Goal: Task Accomplishment & Management: Manage account settings

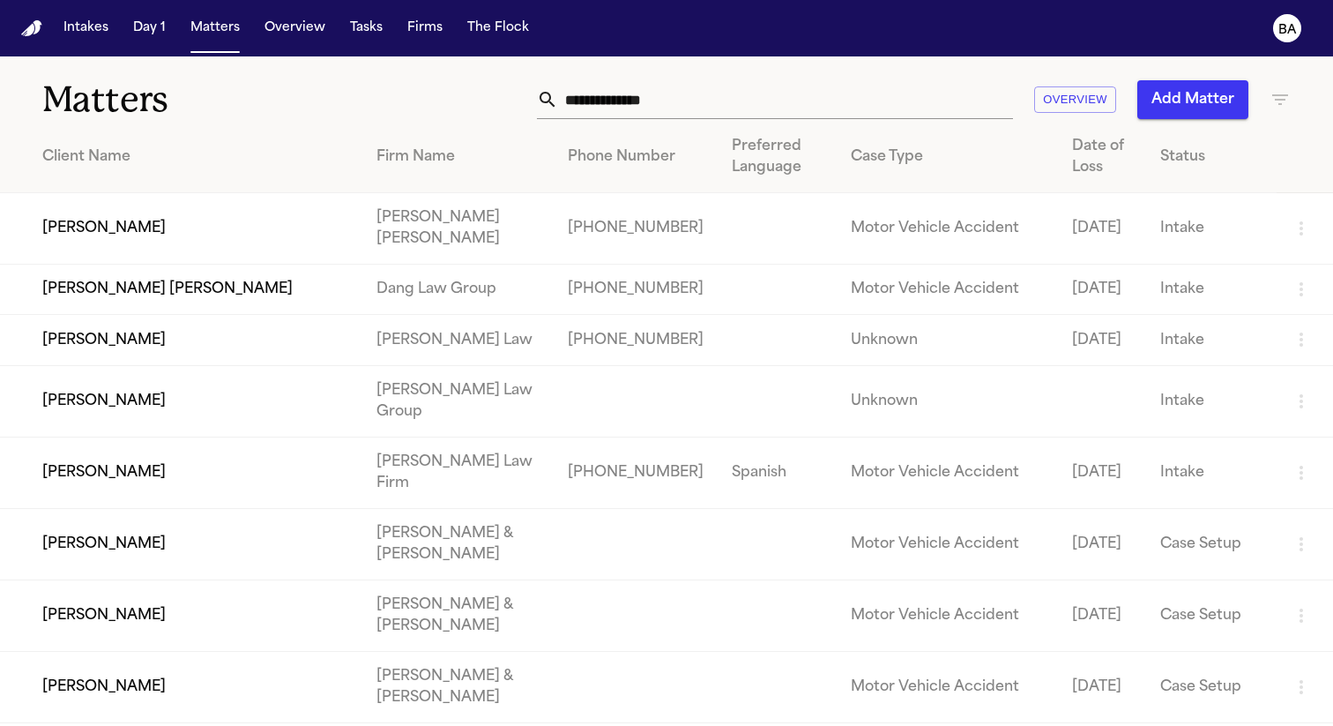
click at [329, 258] on td "[PERSON_NAME]" at bounding box center [181, 228] width 362 height 71
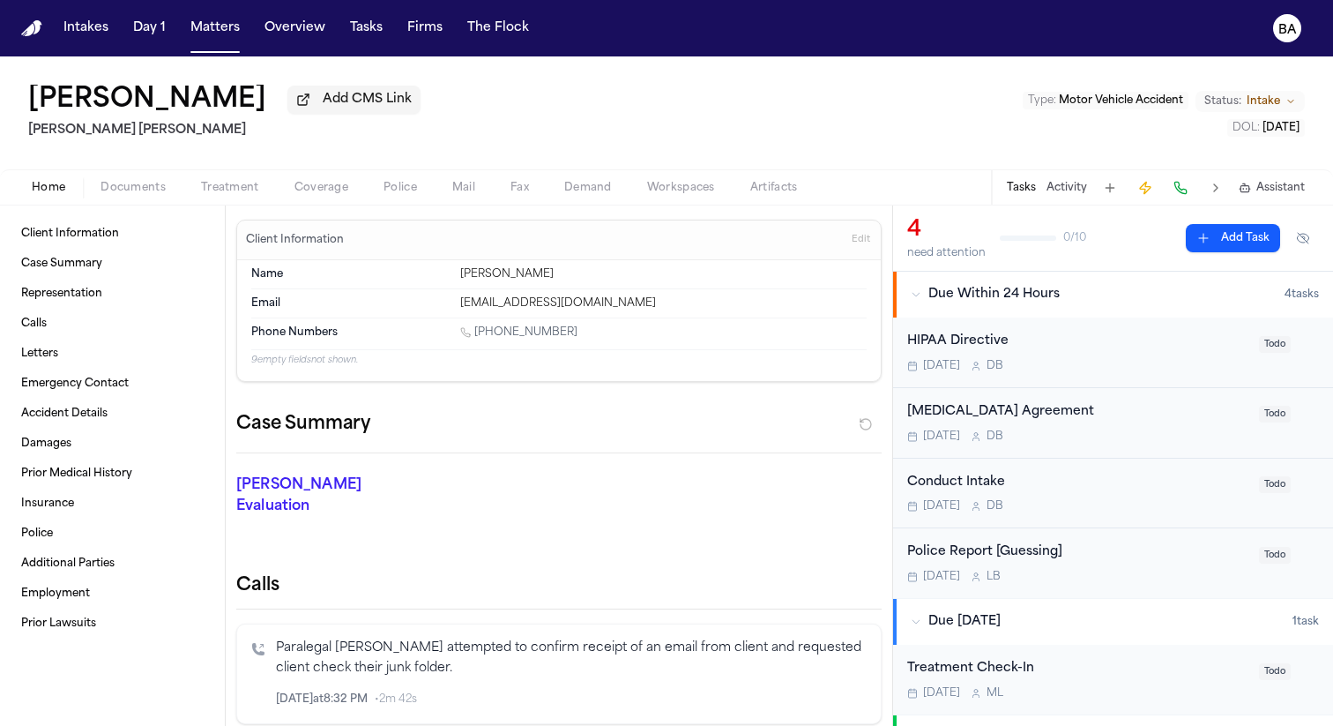
click at [1270, 101] on span "Intake" at bounding box center [1264, 101] width 34 height 14
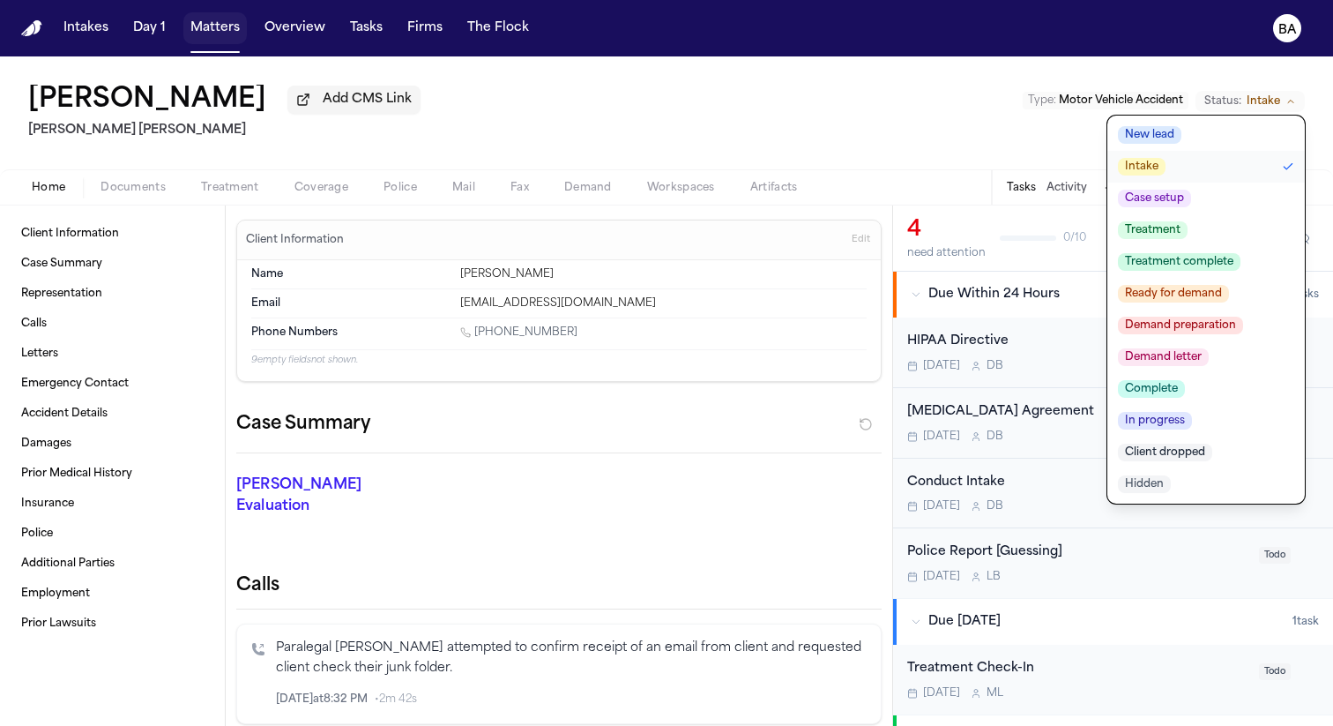
click at [192, 30] on button "Matters" at bounding box center [214, 28] width 63 height 32
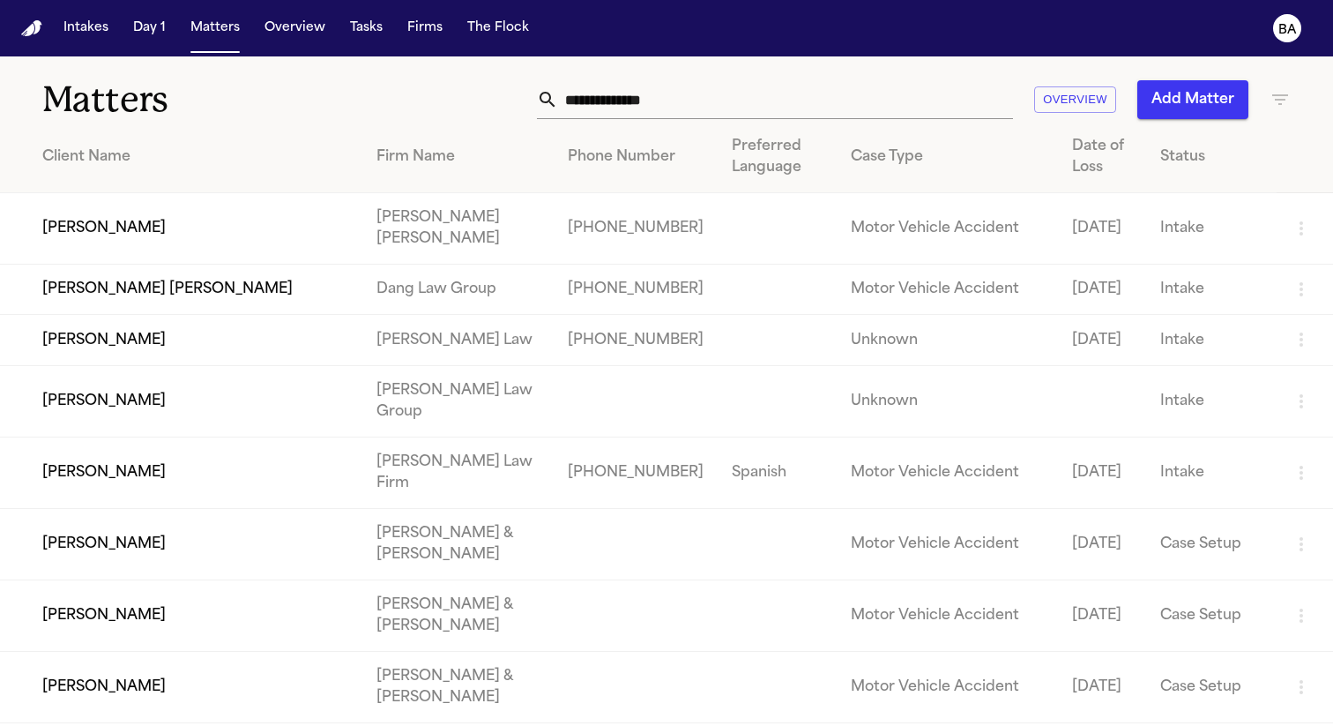
click at [1298, 225] on icon "button" at bounding box center [1301, 228] width 21 height 21
click at [1282, 725] on div at bounding box center [666, 726] width 1333 height 0
click at [172, 232] on td "[PERSON_NAME]" at bounding box center [181, 228] width 362 height 71
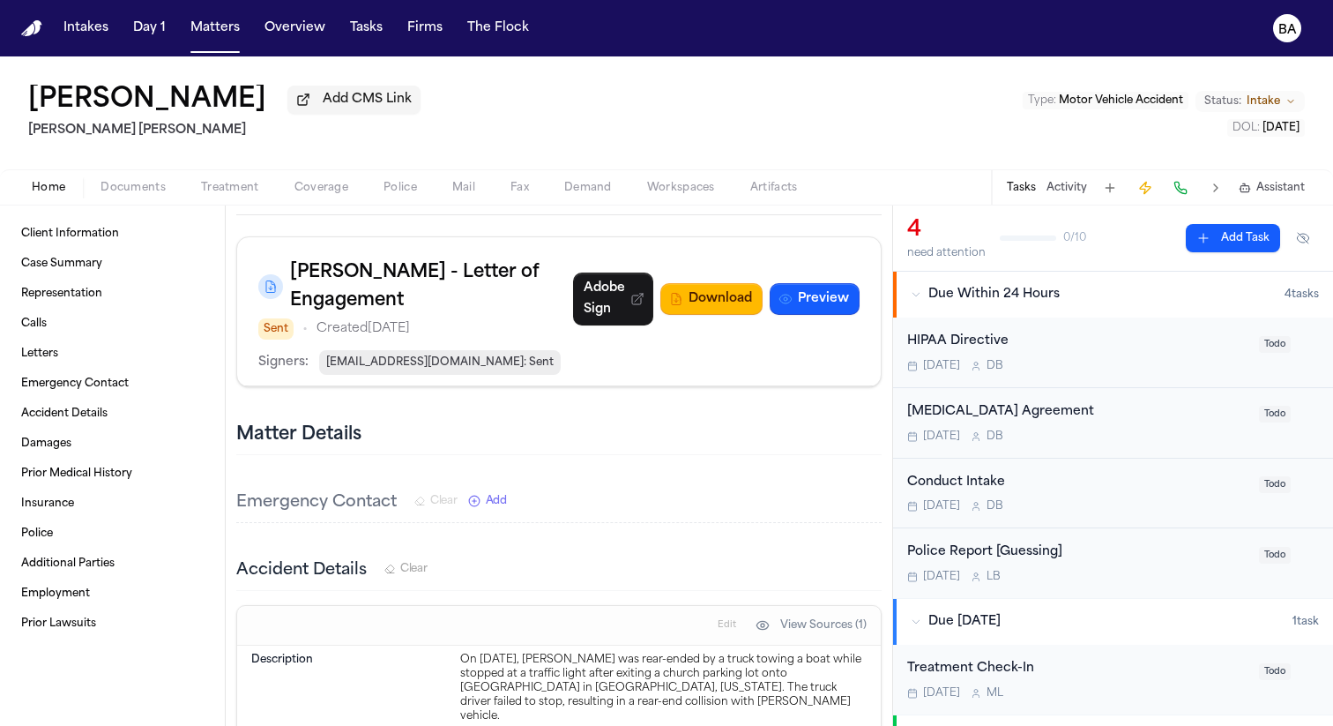
scroll to position [758, 0]
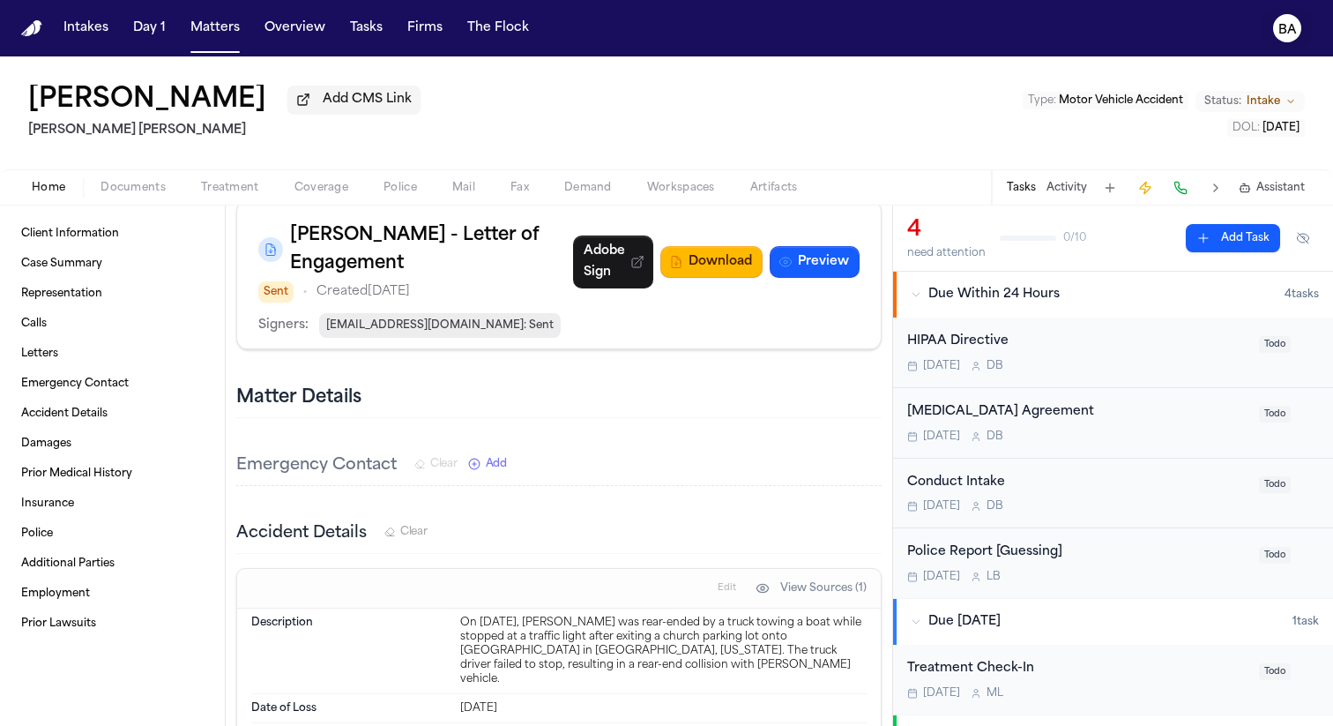
click at [1284, 24] on text "BA" at bounding box center [1288, 30] width 19 height 12
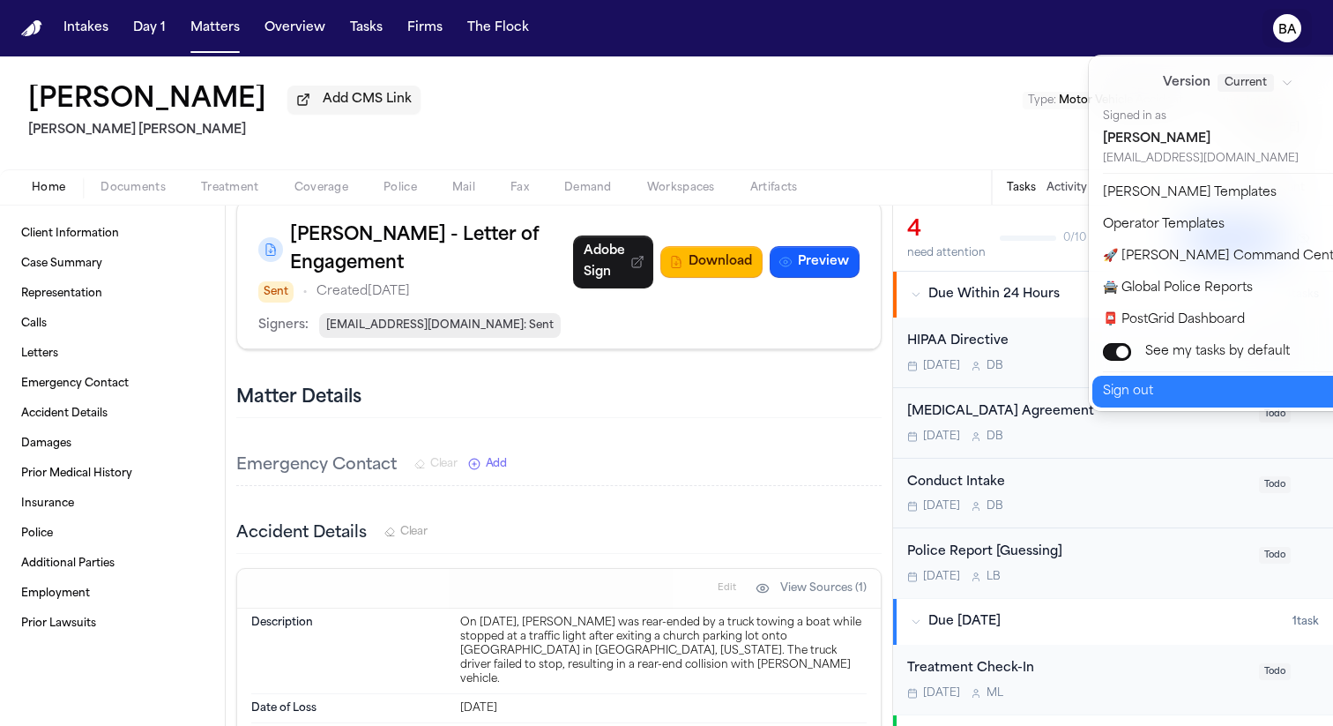
click at [1218, 385] on button "Sign out" at bounding box center [1240, 392] width 294 height 32
